Goal: Information Seeking & Learning: Learn about a topic

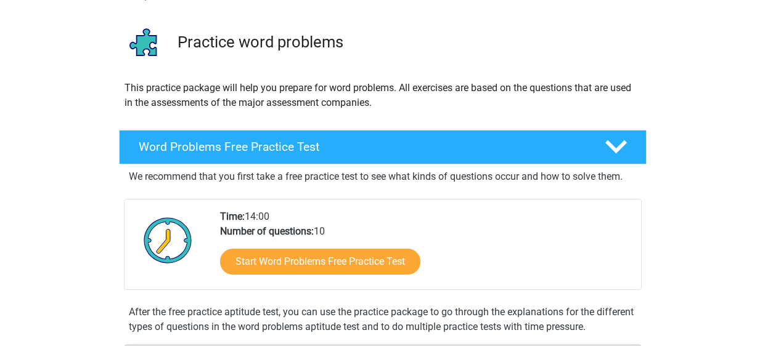
scroll to position [98, 0]
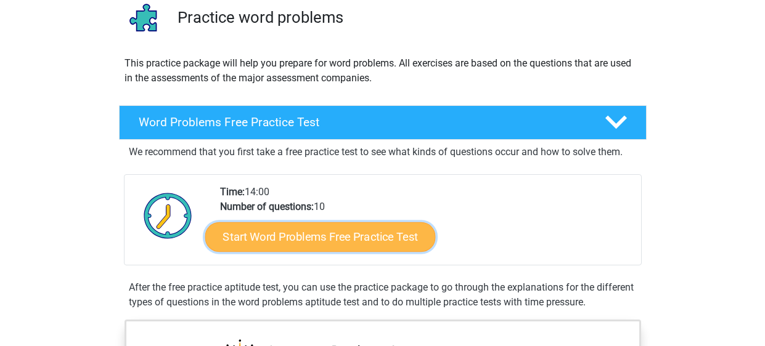
click at [335, 236] on link "Start Word Problems Free Practice Test" at bounding box center [320, 237] width 230 height 30
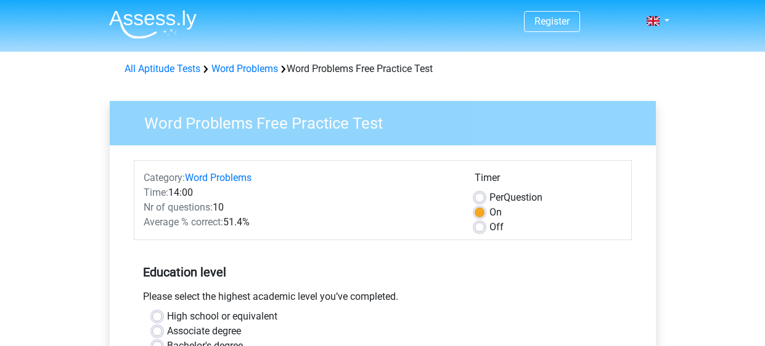
click at [336, 237] on div "Category: Word Problems Time: 14:00 Nr of questions: 10 Average % correct: 51.4…" at bounding box center [383, 200] width 498 height 80
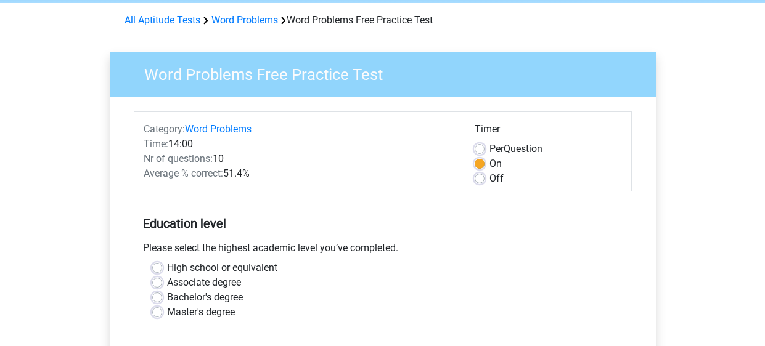
scroll to position [73, 0]
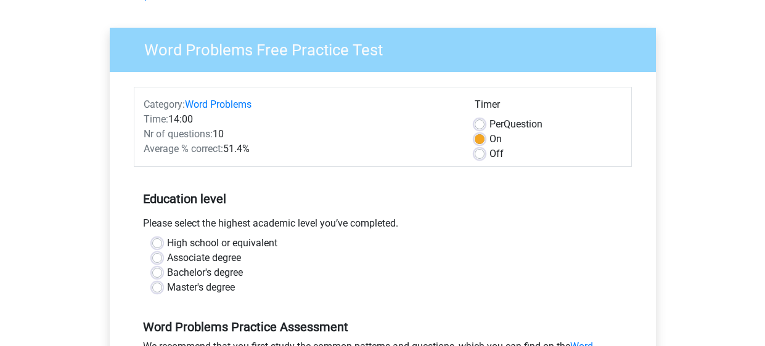
click at [167, 243] on label "High school or equivalent" at bounding box center [222, 243] width 110 height 15
click at [161, 243] on input "High school or equivalent" at bounding box center [157, 242] width 10 height 12
radio input "true"
click at [388, 244] on div "High school or equivalent" at bounding box center [382, 243] width 461 height 15
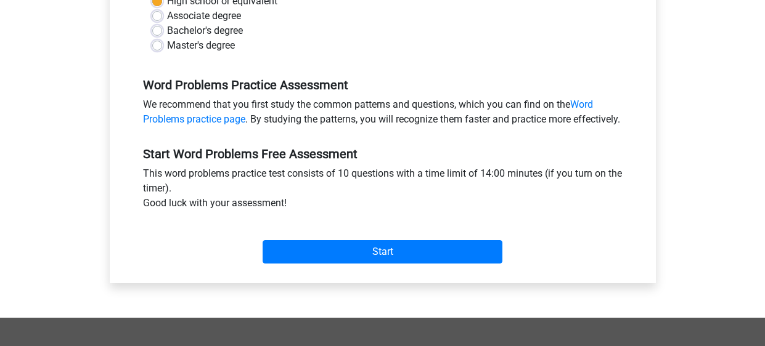
scroll to position [320, 0]
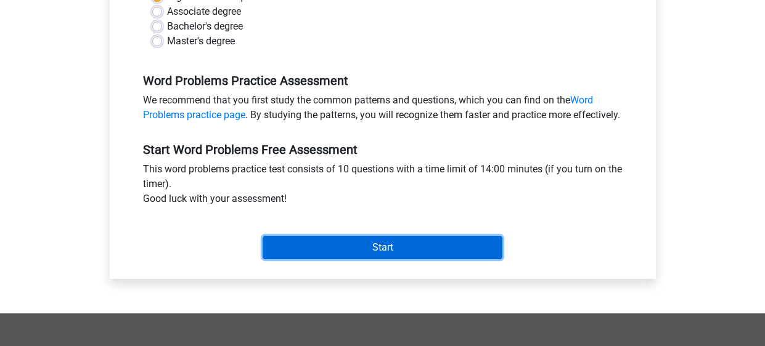
click at [396, 256] on input "Start" at bounding box center [383, 247] width 240 height 23
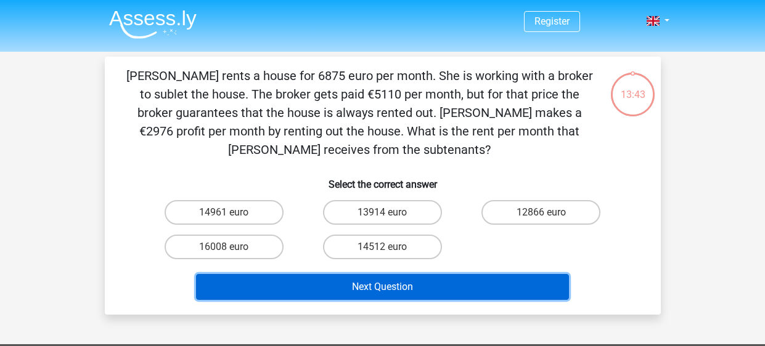
click at [396, 274] on button "Next Question" at bounding box center [382, 287] width 373 height 26
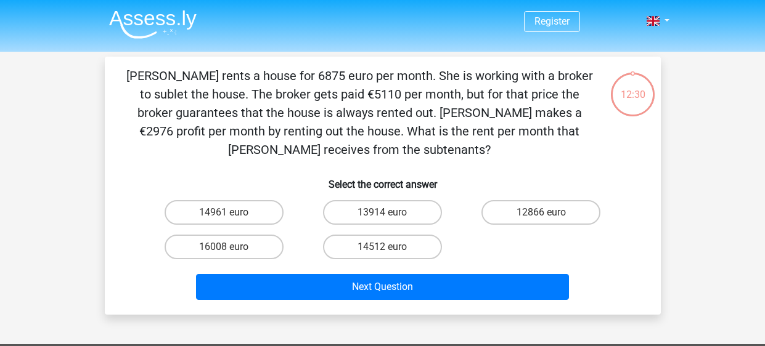
click at [311, 235] on div "14512 euro" at bounding box center [382, 247] width 149 height 25
click at [262, 235] on label "16008 euro" at bounding box center [224, 247] width 119 height 25
click at [232, 247] on input "16008 euro" at bounding box center [228, 251] width 8 height 8
radio input "true"
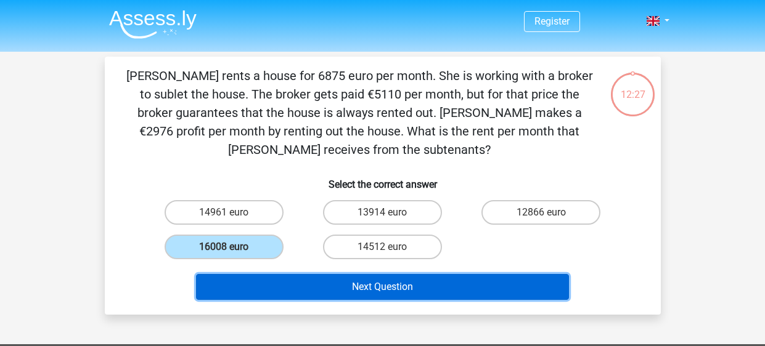
click at [475, 276] on button "Next Question" at bounding box center [382, 287] width 373 height 26
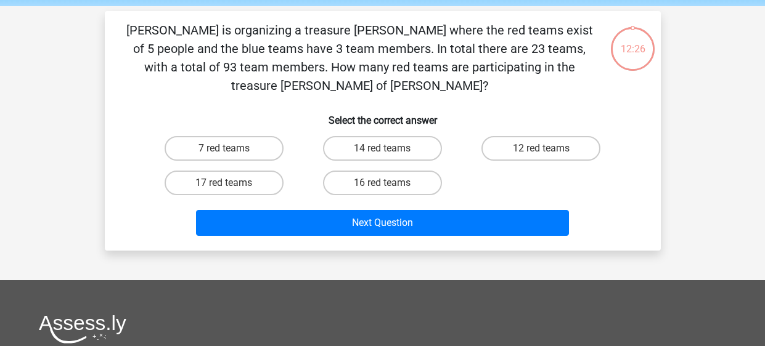
scroll to position [56, 0]
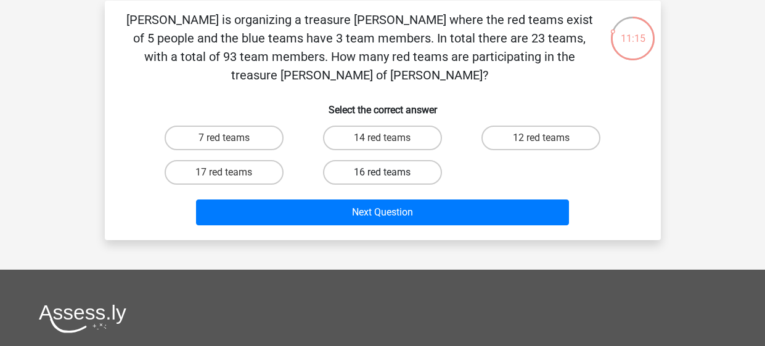
click at [423, 160] on label "16 red teams" at bounding box center [382, 172] width 119 height 25
click at [390, 173] on input "16 red teams" at bounding box center [386, 177] width 8 height 8
radio input "true"
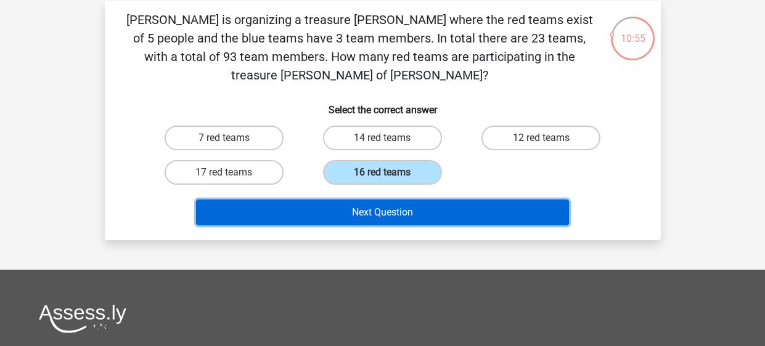
click at [393, 200] on button "Next Question" at bounding box center [382, 213] width 373 height 26
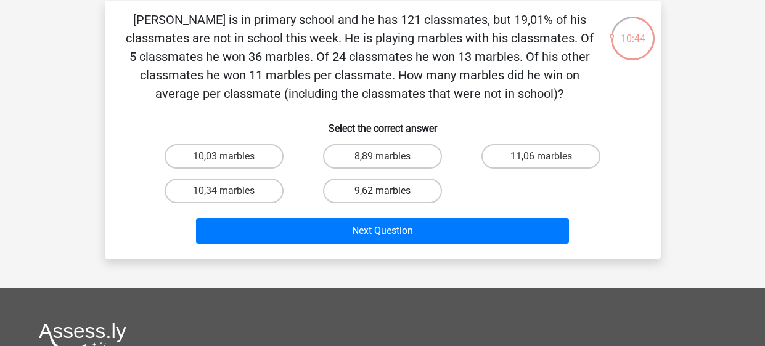
click at [393, 196] on label "9,62 marbles" at bounding box center [382, 191] width 119 height 25
click at [390, 196] on input "9,62 marbles" at bounding box center [386, 195] width 8 height 8
radio input "true"
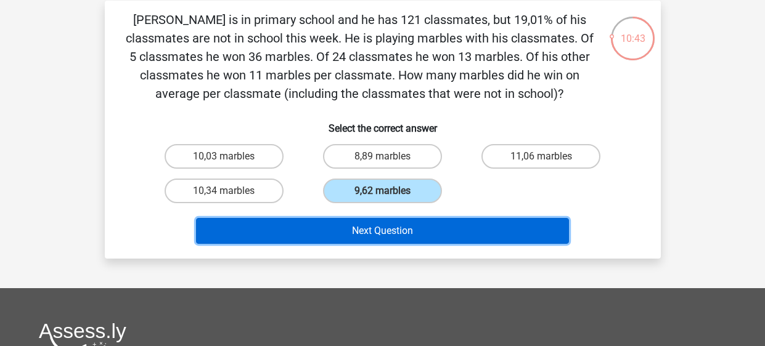
click at [413, 227] on button "Next Question" at bounding box center [382, 231] width 373 height 26
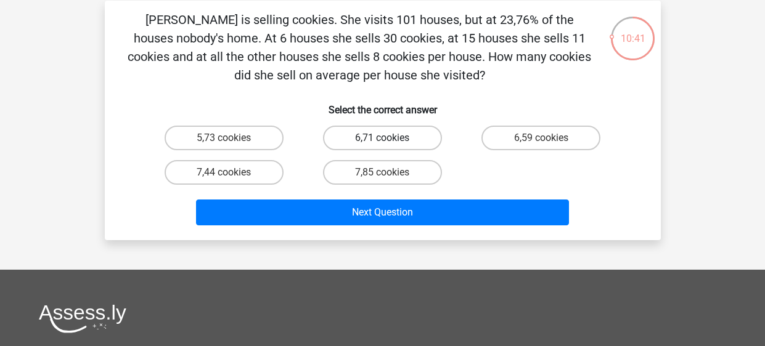
click at [401, 137] on label "6,71 cookies" at bounding box center [382, 138] width 119 height 25
click at [390, 138] on input "6,71 cookies" at bounding box center [386, 142] width 8 height 8
radio input "true"
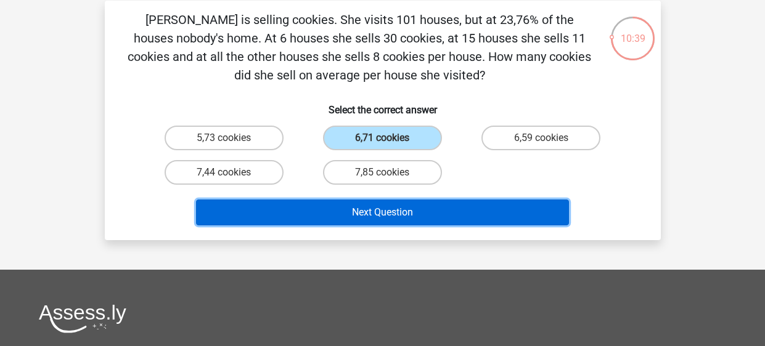
click at [442, 210] on button "Next Question" at bounding box center [382, 213] width 373 height 26
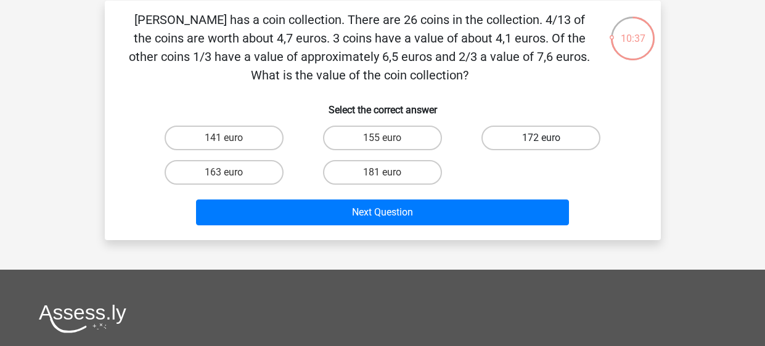
click at [521, 134] on label "172 euro" at bounding box center [540, 138] width 119 height 25
click at [541, 138] on input "172 euro" at bounding box center [545, 142] width 8 height 8
radio input "true"
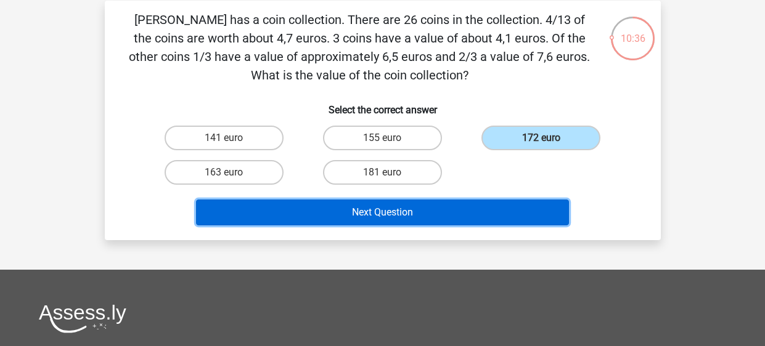
click at [489, 205] on button "Next Question" at bounding box center [382, 213] width 373 height 26
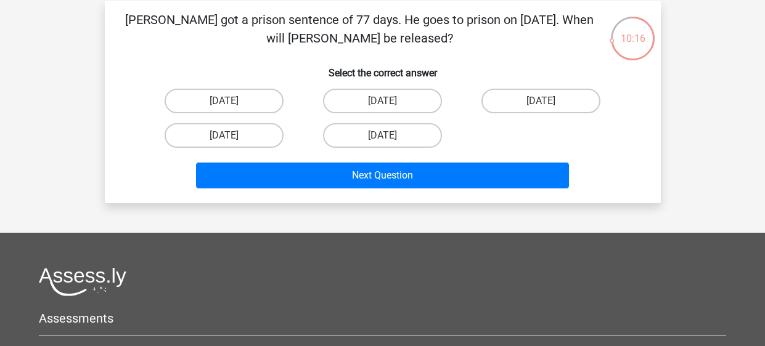
click at [398, 121] on div "[DATE]" at bounding box center [382, 135] width 158 height 35
click at [393, 126] on label "[DATE]" at bounding box center [382, 135] width 119 height 25
click at [390, 136] on input "[DATE]" at bounding box center [386, 140] width 8 height 8
radio input "true"
click at [271, 136] on label "August 13" at bounding box center [224, 135] width 119 height 25
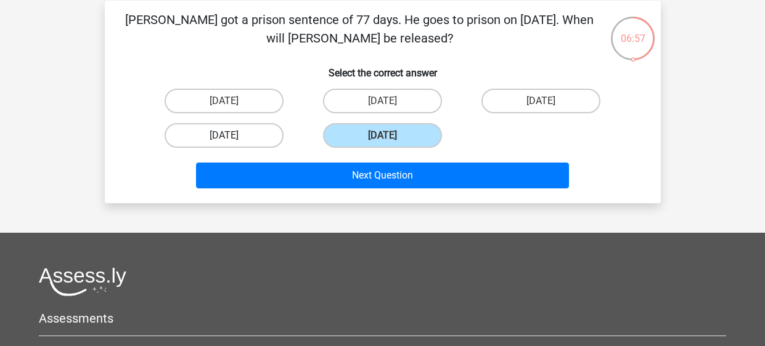
click at [232, 136] on input "August 13" at bounding box center [228, 140] width 8 height 8
radio input "true"
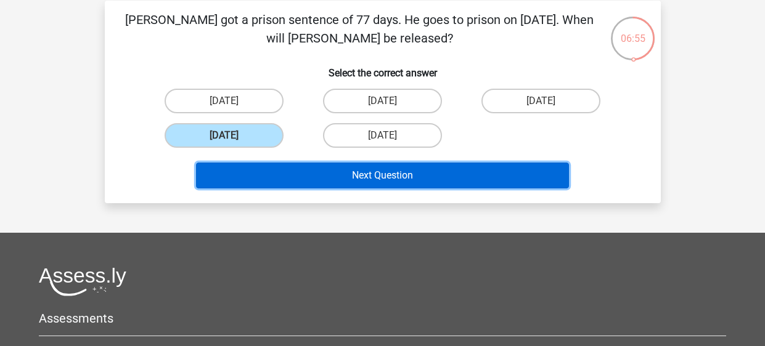
click at [338, 173] on button "Next Question" at bounding box center [382, 176] width 373 height 26
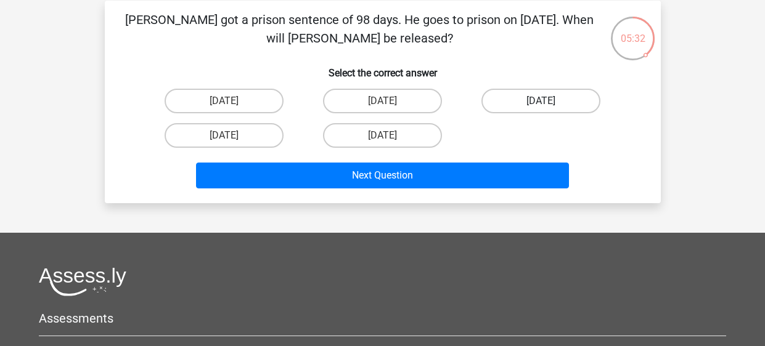
click at [501, 104] on label "August 21" at bounding box center [540, 101] width 119 height 25
click at [541, 104] on input "August 21" at bounding box center [545, 105] width 8 height 8
radio input "true"
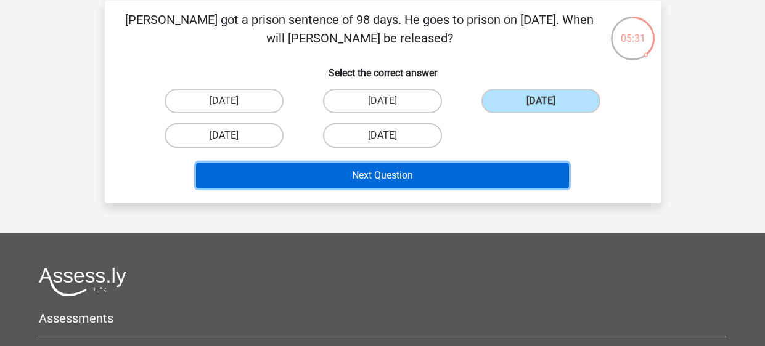
click at [510, 176] on button "Next Question" at bounding box center [382, 176] width 373 height 26
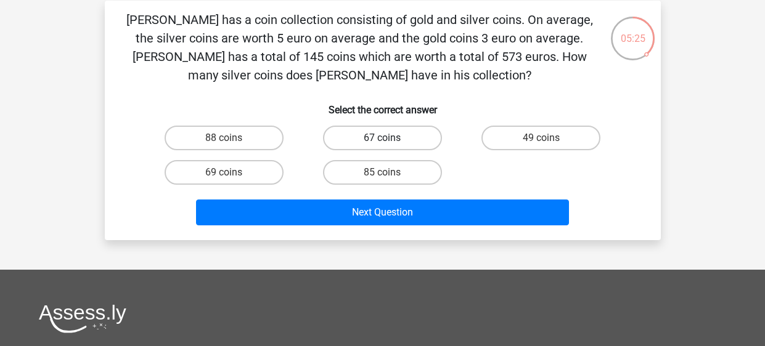
click at [394, 140] on label "67 coins" at bounding box center [382, 138] width 119 height 25
click at [390, 140] on input "67 coins" at bounding box center [386, 142] width 8 height 8
radio input "true"
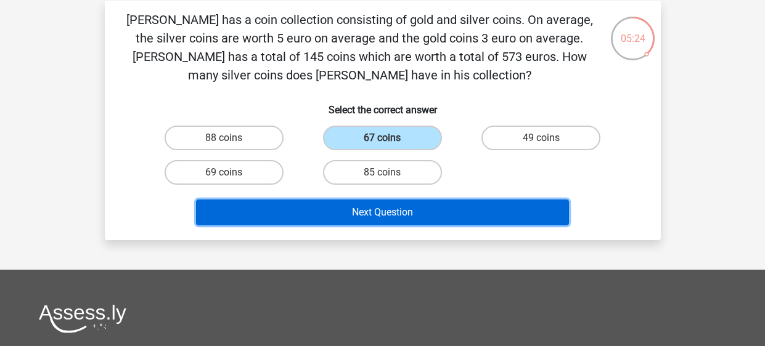
click at [436, 219] on button "Next Question" at bounding box center [382, 213] width 373 height 26
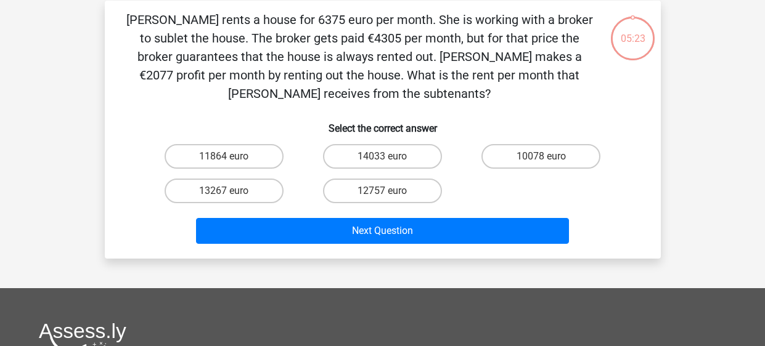
click at [410, 184] on div "12757 euro" at bounding box center [382, 191] width 158 height 35
click at [407, 181] on label "12757 euro" at bounding box center [382, 191] width 119 height 25
click at [390, 191] on input "12757 euro" at bounding box center [386, 195] width 8 height 8
radio input "true"
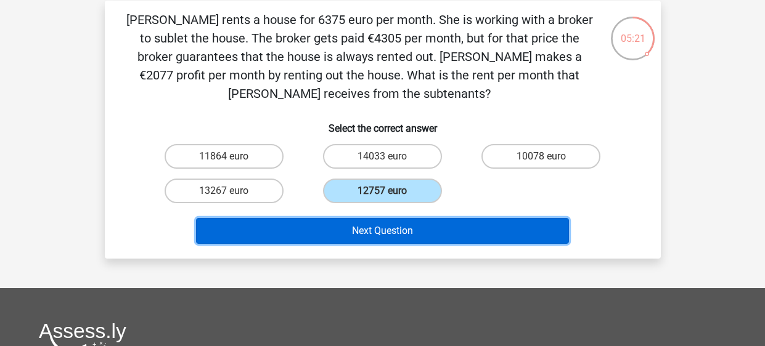
click at [439, 221] on button "Next Question" at bounding box center [382, 231] width 373 height 26
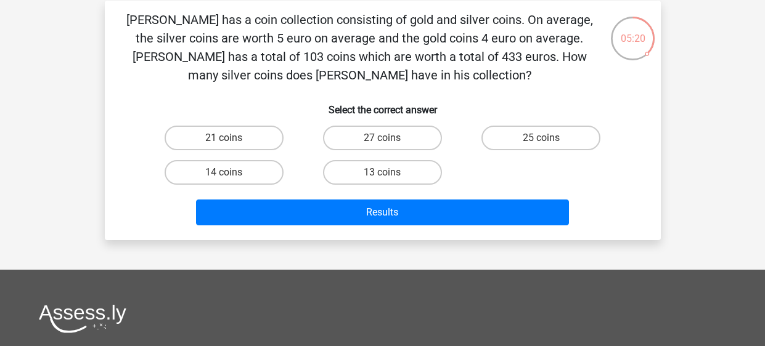
click at [574, 80] on p "[PERSON_NAME] has a coin collection consisting of gold and silver coins. On ave…" at bounding box center [359, 47] width 470 height 74
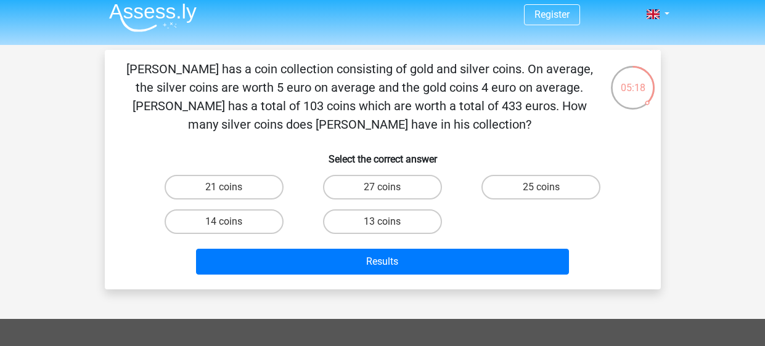
scroll to position [0, 0]
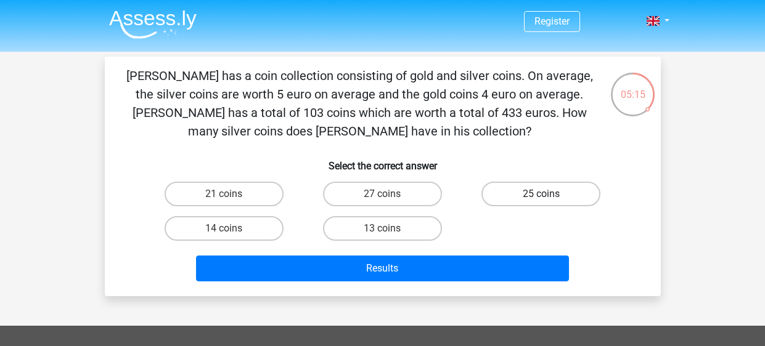
click at [542, 184] on label "25 coins" at bounding box center [540, 194] width 119 height 25
click at [542, 194] on input "25 coins" at bounding box center [545, 198] width 8 height 8
radio input "true"
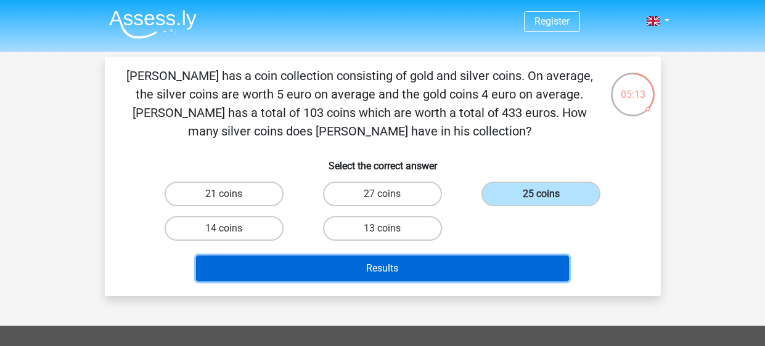
click at [539, 264] on button "Results" at bounding box center [382, 269] width 373 height 26
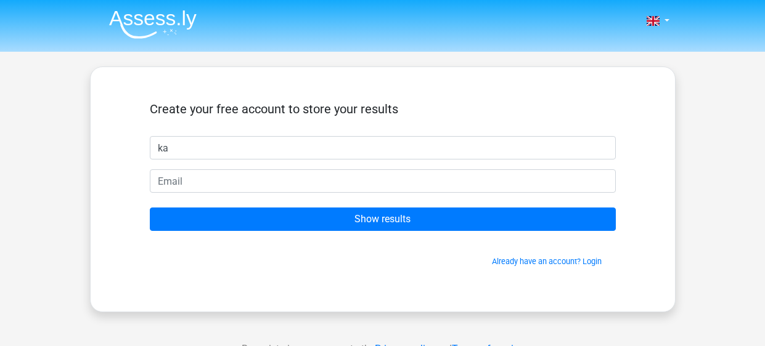
click at [232, 151] on input "ka" at bounding box center [383, 147] width 466 height 23
type input "kayla"
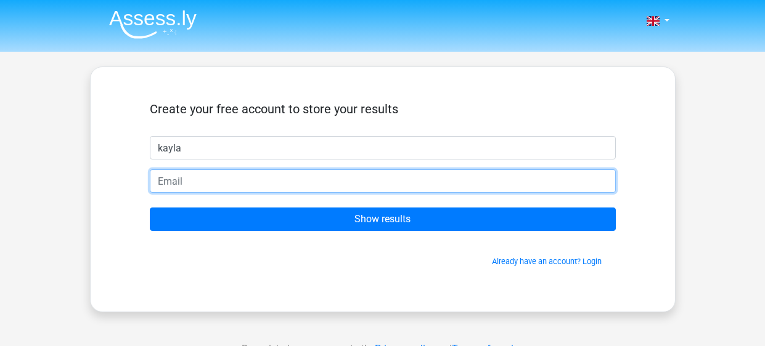
click at [202, 180] on input "email" at bounding box center [383, 180] width 466 height 23
type input "[EMAIL_ADDRESS][DOMAIN_NAME]"
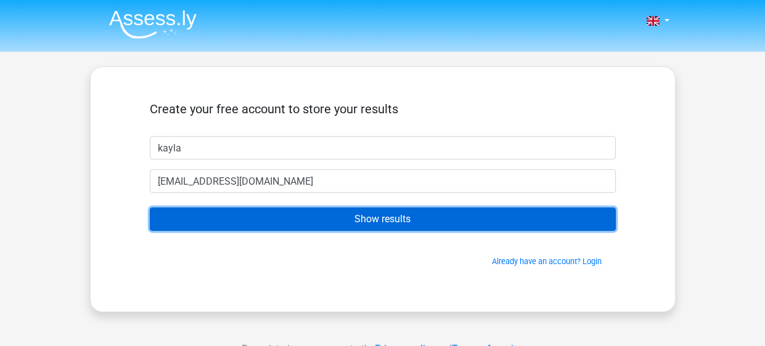
click at [228, 214] on input "Show results" at bounding box center [383, 219] width 466 height 23
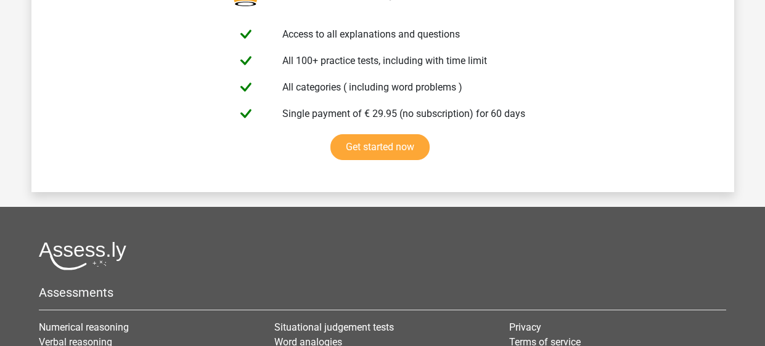
scroll to position [2069, 0]
